Goal: Information Seeking & Learning: Learn about a topic

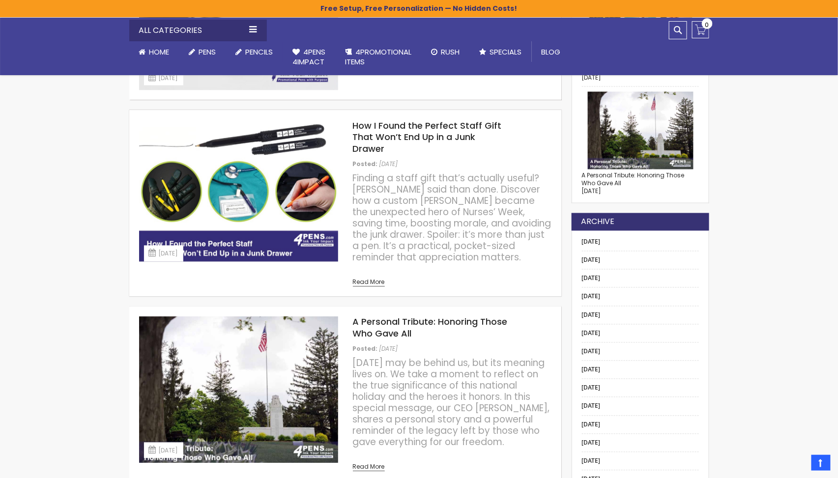
scroll to position [692, 0]
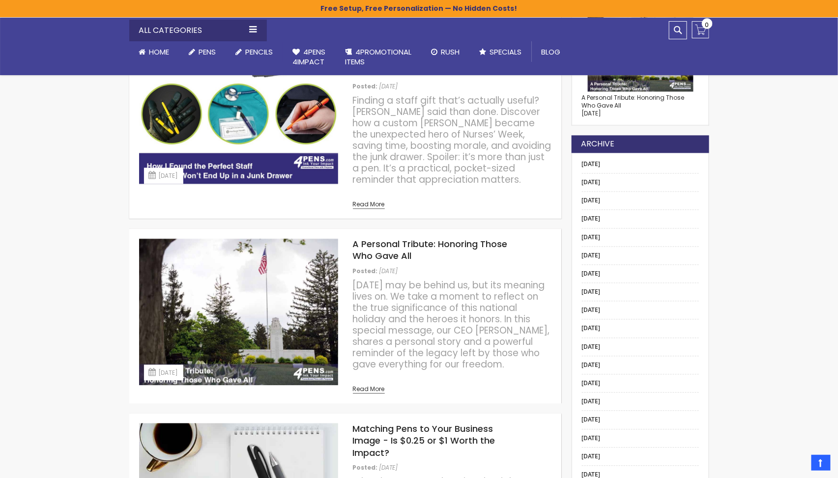
click at [290, 300] on img at bounding box center [238, 312] width 199 height 147
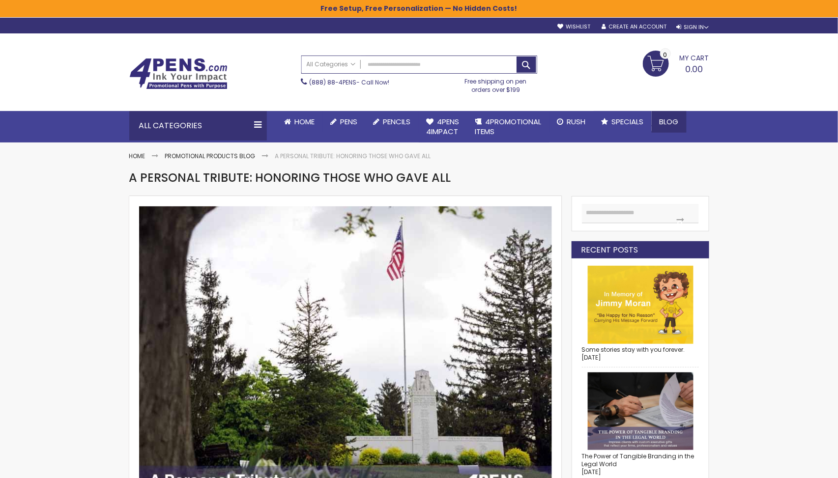
click at [664, 119] on span "Blog" at bounding box center [669, 122] width 19 height 10
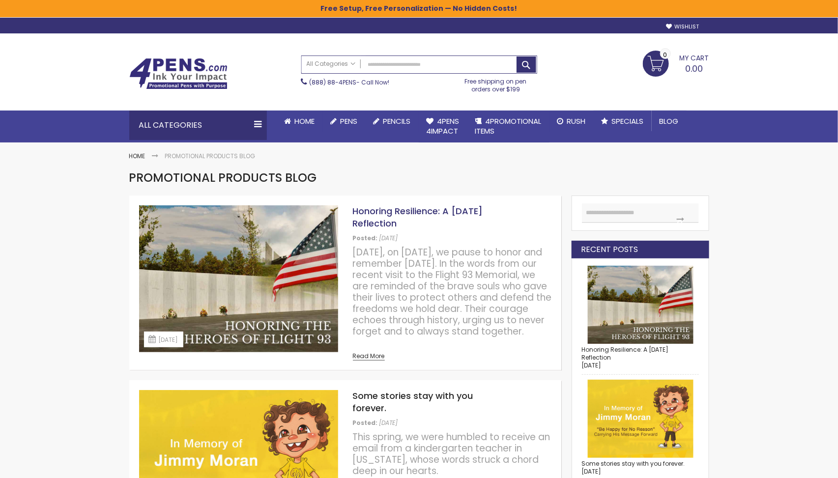
click at [443, 209] on link "Honoring Resilience: A Patriot Day Reflection" at bounding box center [418, 217] width 130 height 24
